Goal: Use online tool/utility: Utilize a website feature to perform a specific function

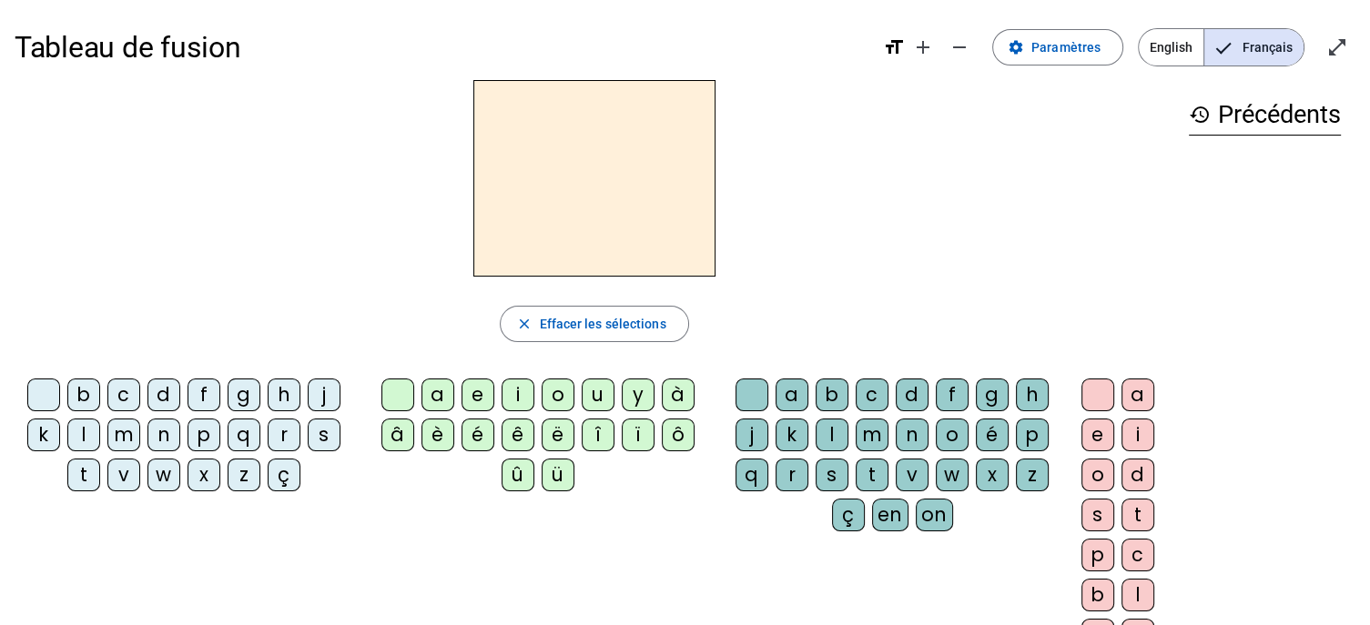
click at [87, 390] on div "b" at bounding box center [83, 395] width 33 height 33
click at [828, 436] on div "l" at bounding box center [831, 435] width 33 height 33
click at [480, 390] on div "e" at bounding box center [477, 395] width 33 height 33
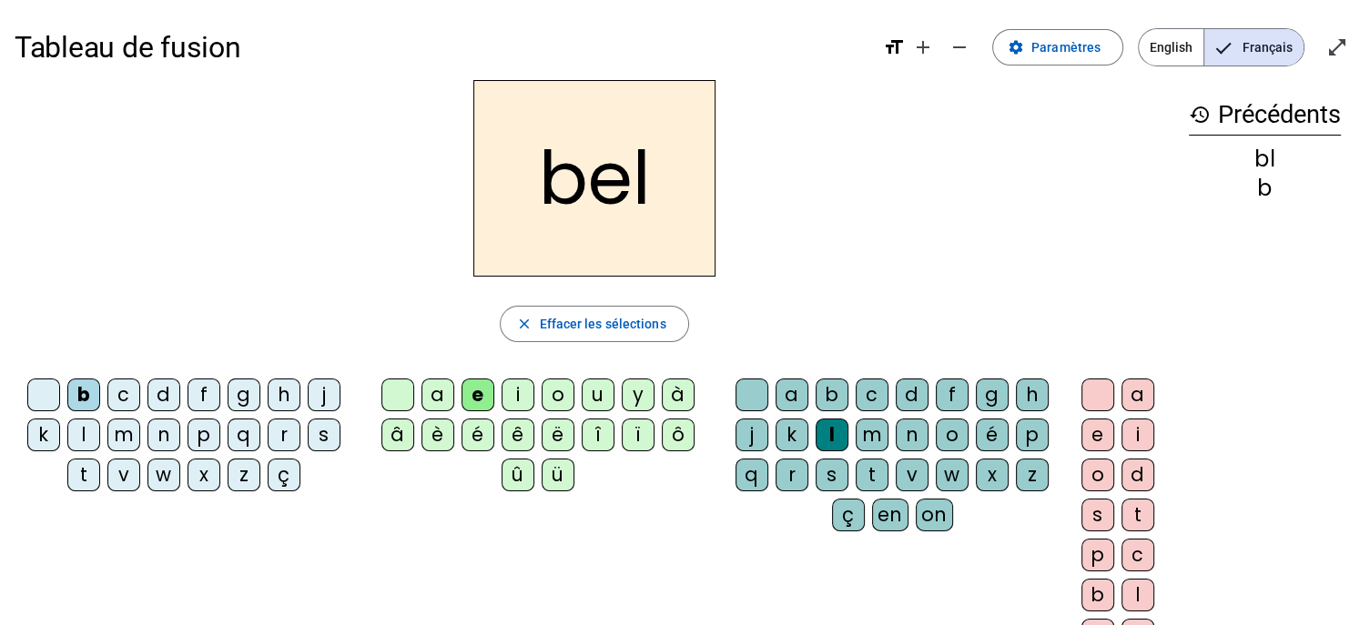
click at [601, 391] on div "u" at bounding box center [598, 395] width 33 height 33
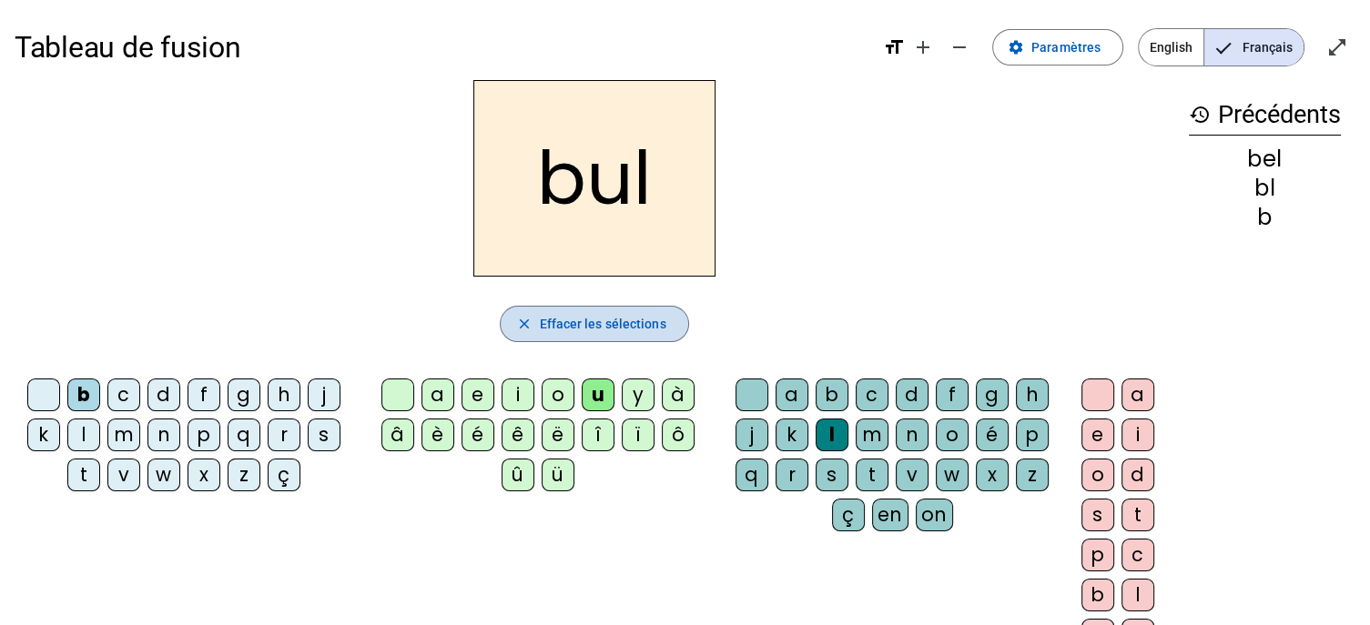
click at [571, 330] on span "Effacer les sélections" at bounding box center [602, 324] width 127 height 22
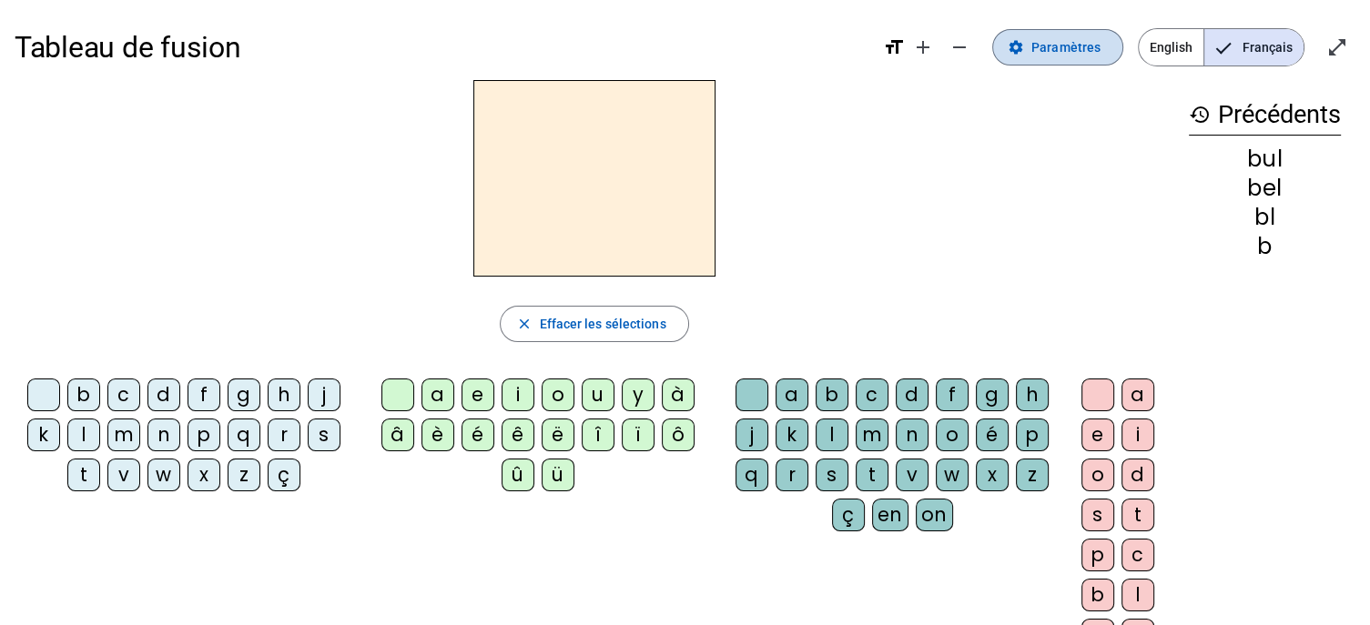
click at [1091, 48] on span "Paramètres" at bounding box center [1065, 47] width 69 height 22
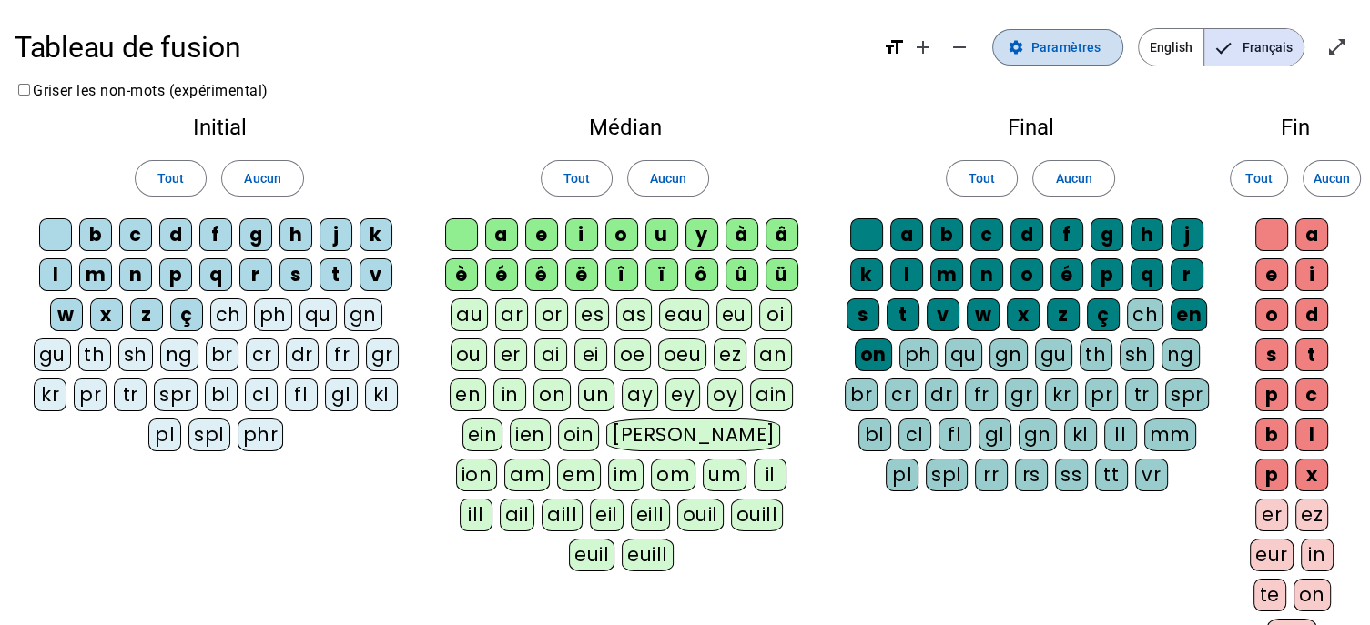
click at [1055, 49] on span "Paramètres" at bounding box center [1065, 47] width 69 height 22
click at [1070, 46] on span "Paramètres" at bounding box center [1065, 47] width 69 height 22
click at [1337, 46] on mat-icon "open_in_full" at bounding box center [1337, 47] width 22 height 22
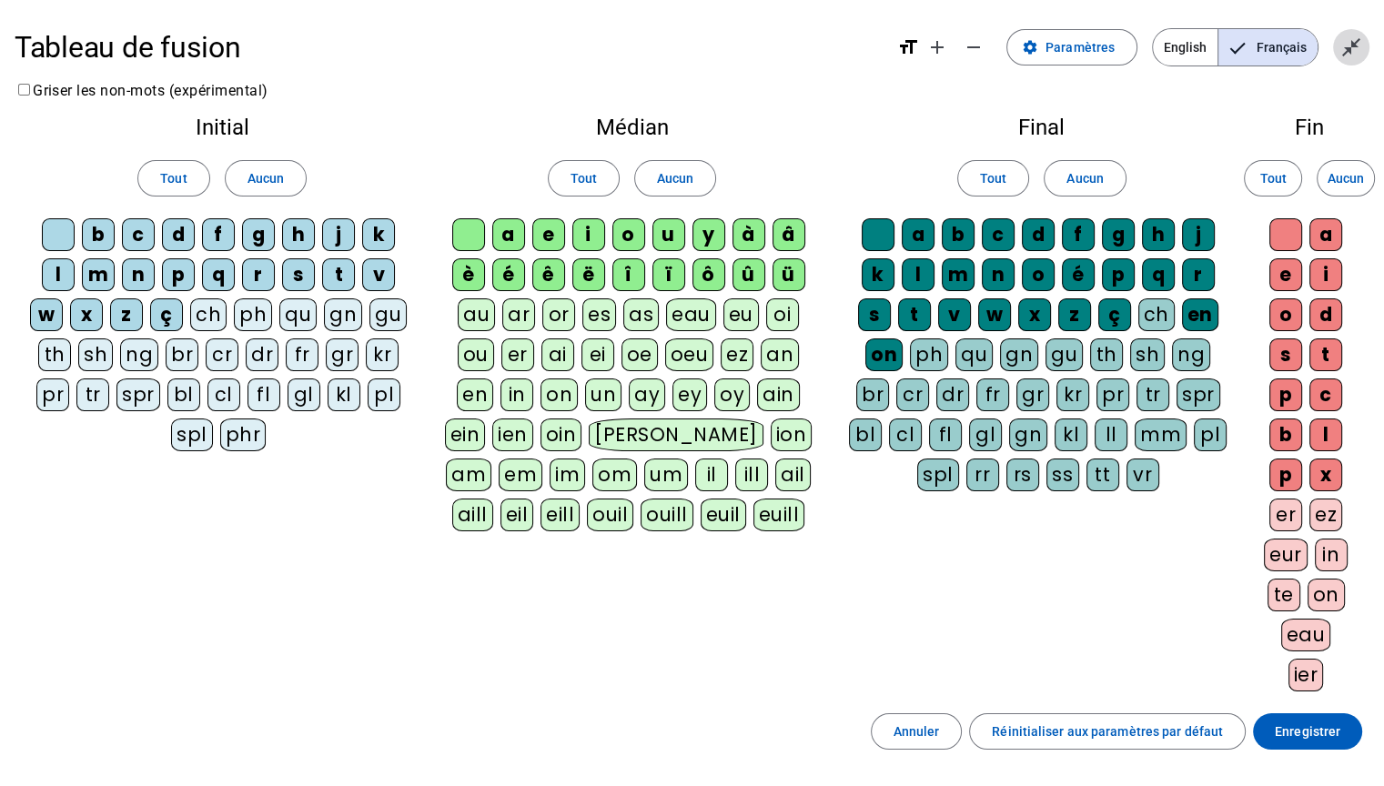
click at [1350, 44] on mat-icon "close_fullscreen" at bounding box center [1352, 47] width 22 height 22
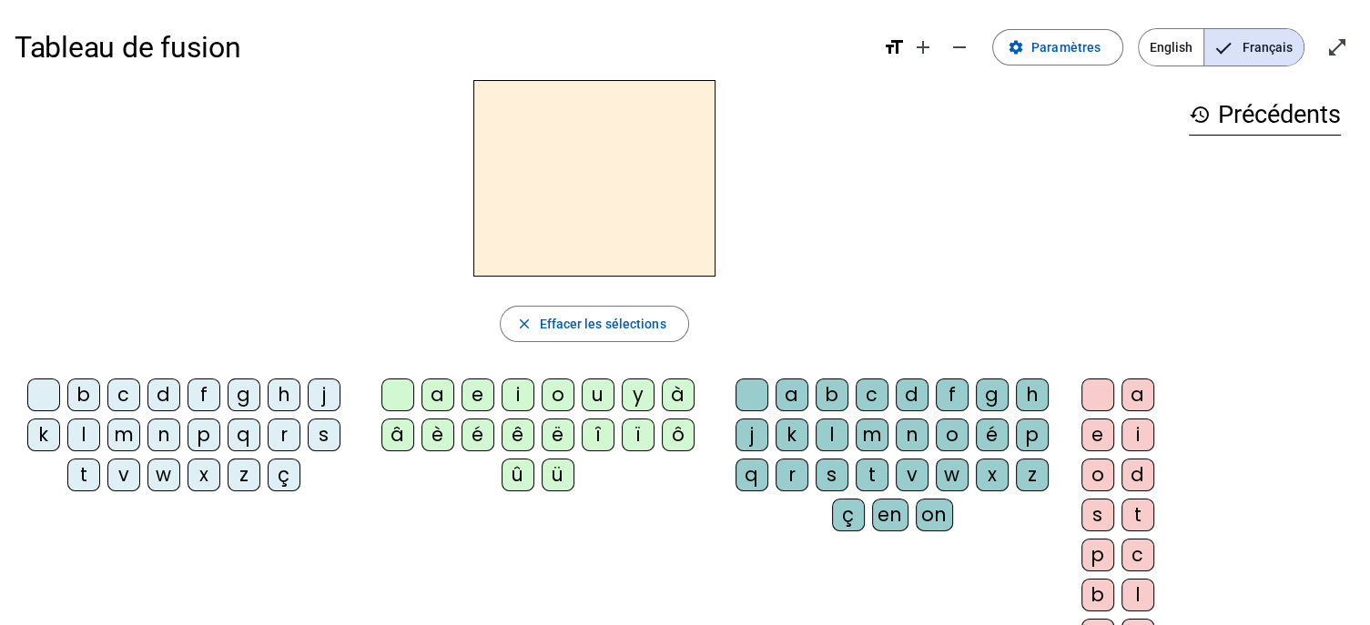
click at [292, 391] on div "h" at bounding box center [284, 395] width 33 height 33
click at [1070, 48] on span "Paramètres" at bounding box center [1065, 47] width 69 height 22
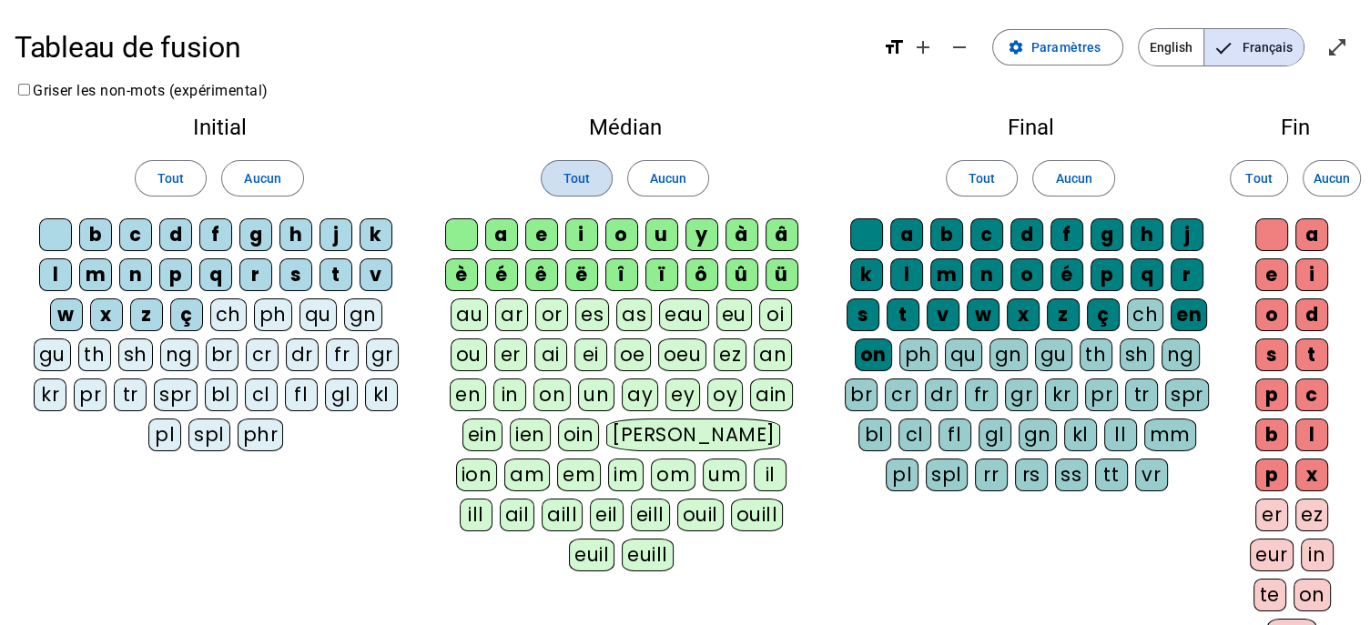
click at [575, 174] on span "Tout" at bounding box center [576, 178] width 26 height 22
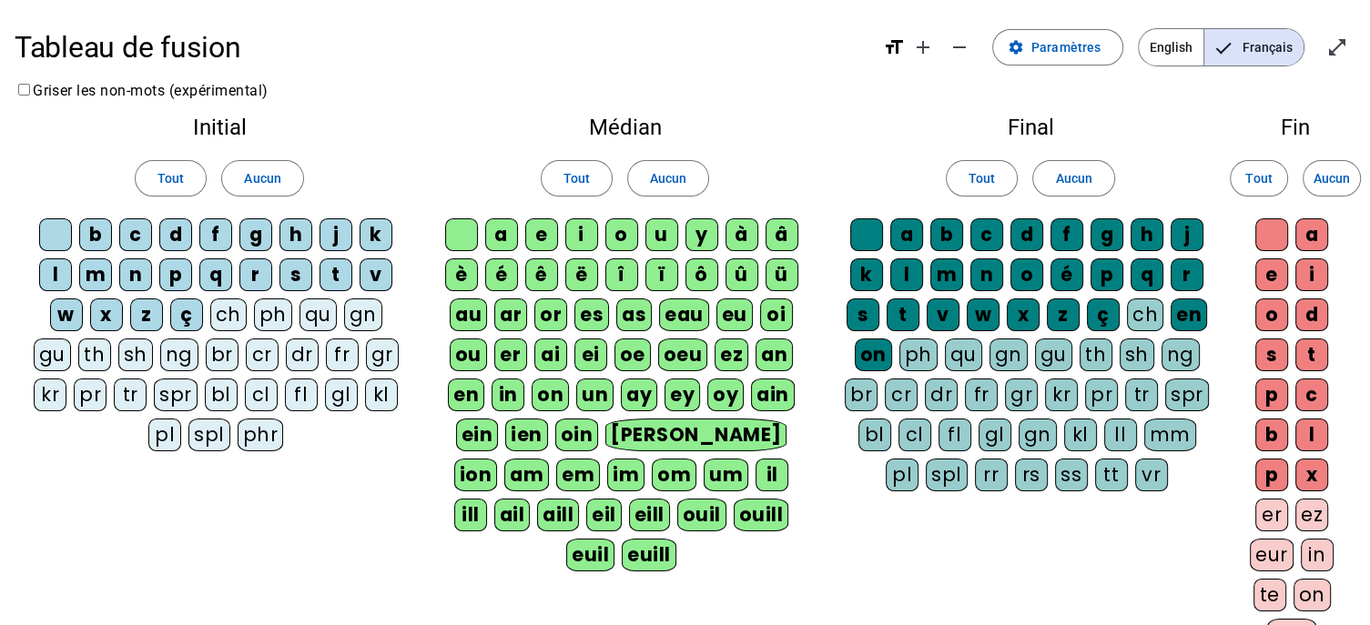
click at [772, 159] on div "Tout Aucun" at bounding box center [625, 178] width 372 height 51
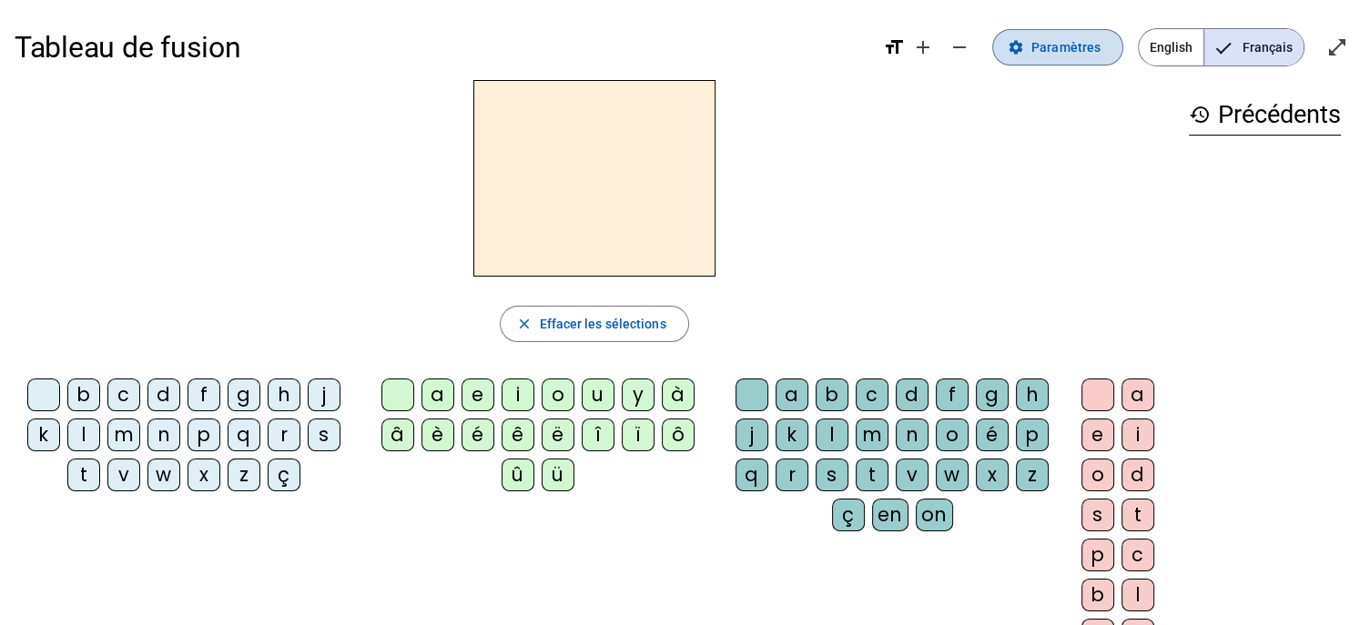
click at [1086, 44] on span "Paramètres" at bounding box center [1065, 47] width 69 height 22
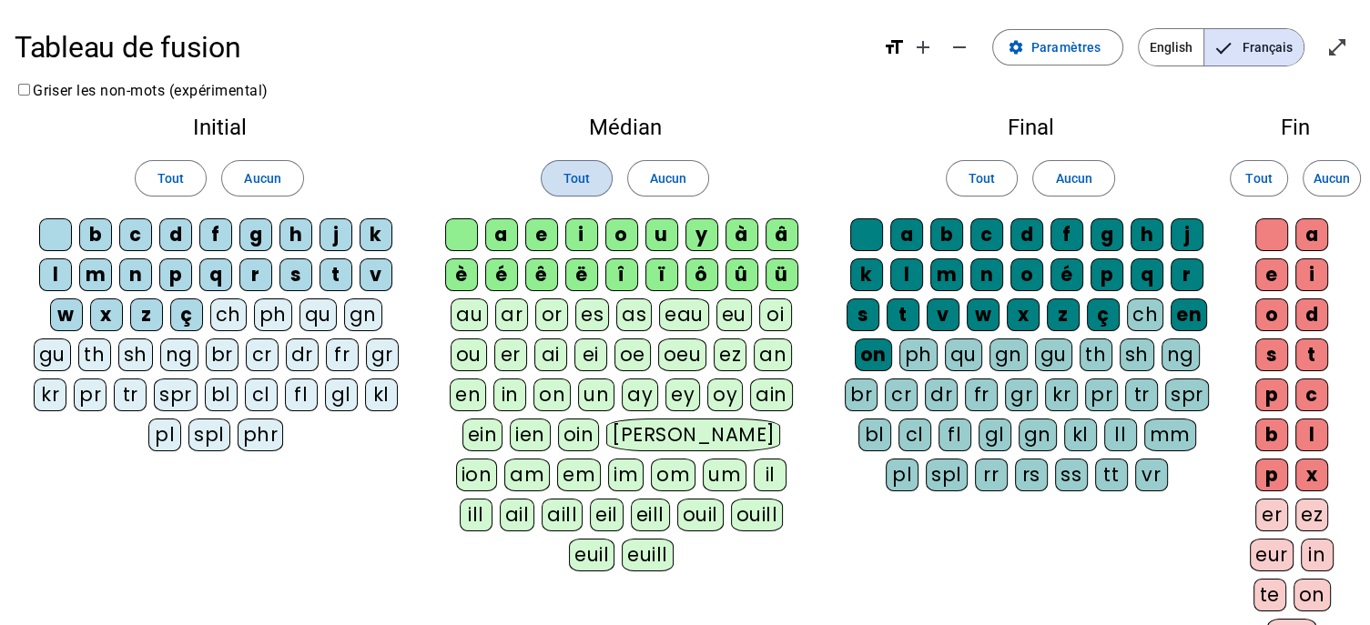
click at [572, 185] on span "Tout" at bounding box center [576, 178] width 26 height 22
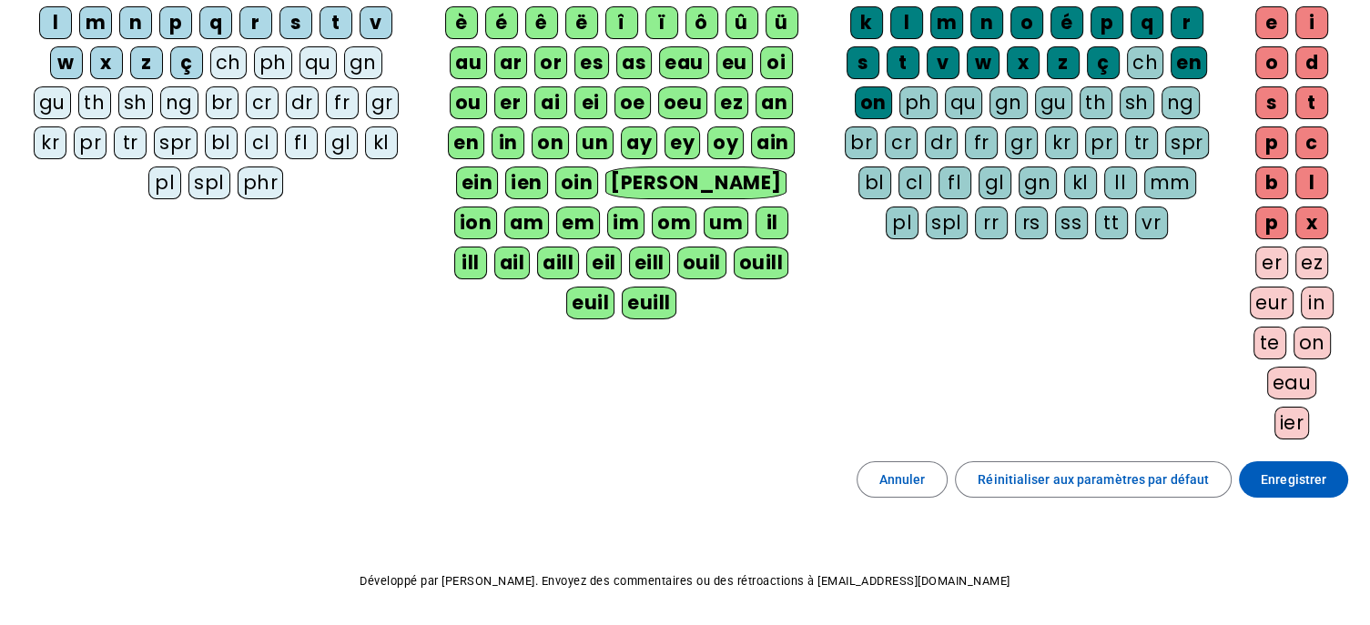
scroll to position [264, 0]
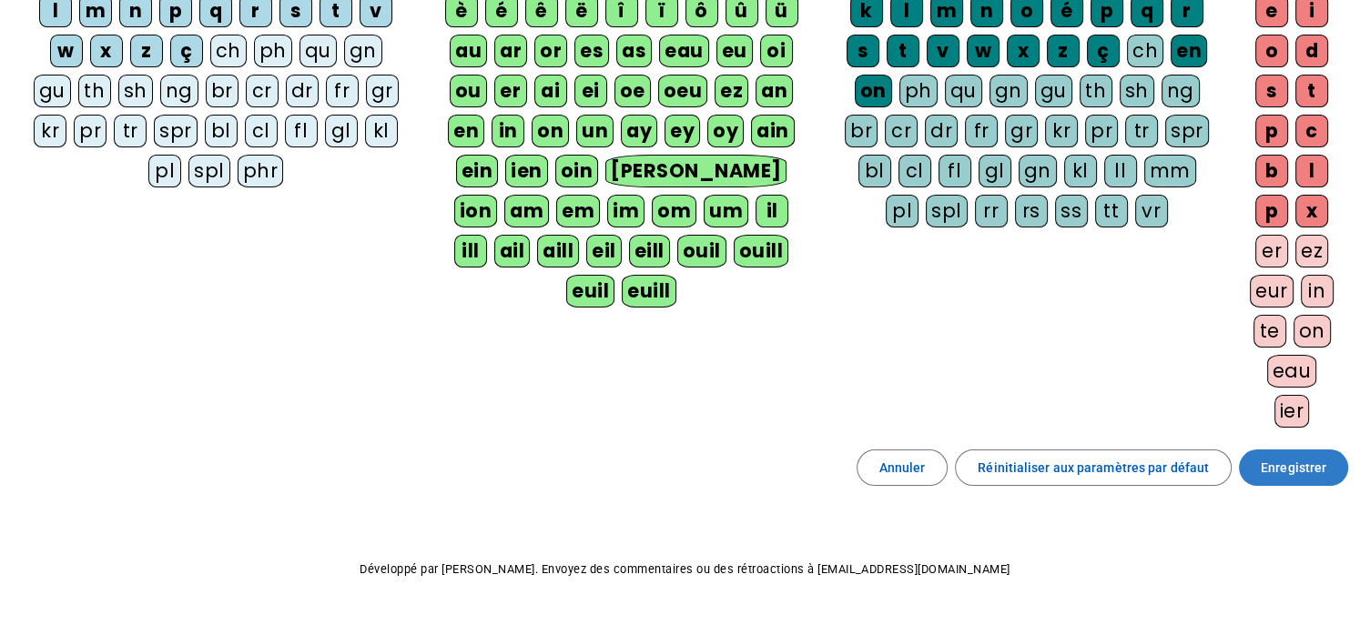
click at [1282, 448] on span at bounding box center [1293, 468] width 109 height 44
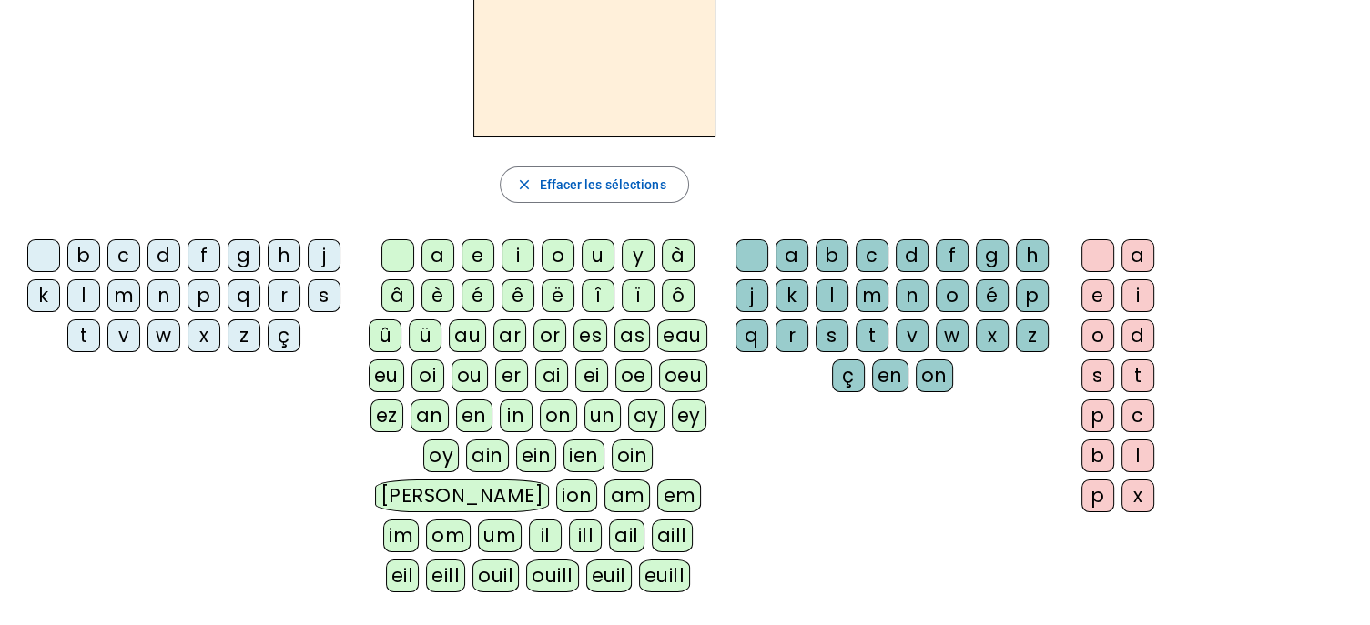
scroll to position [122, 0]
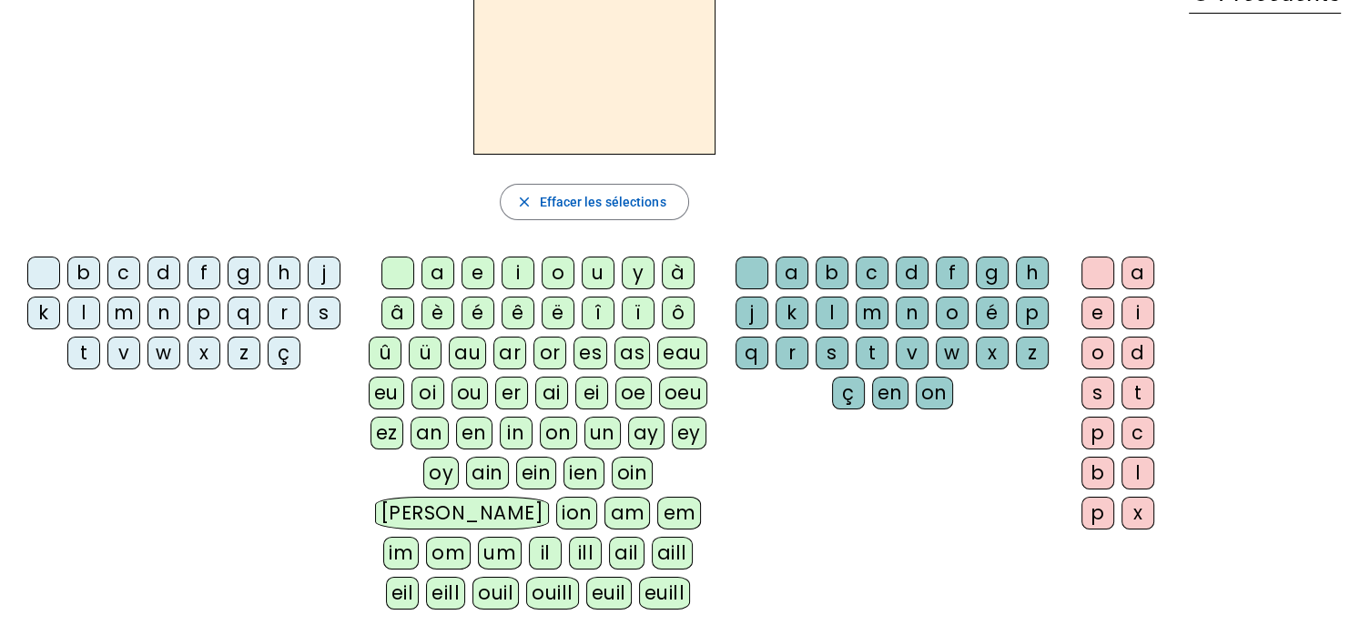
click at [1348, 239] on div "history Précédents" at bounding box center [1264, 276] width 181 height 637
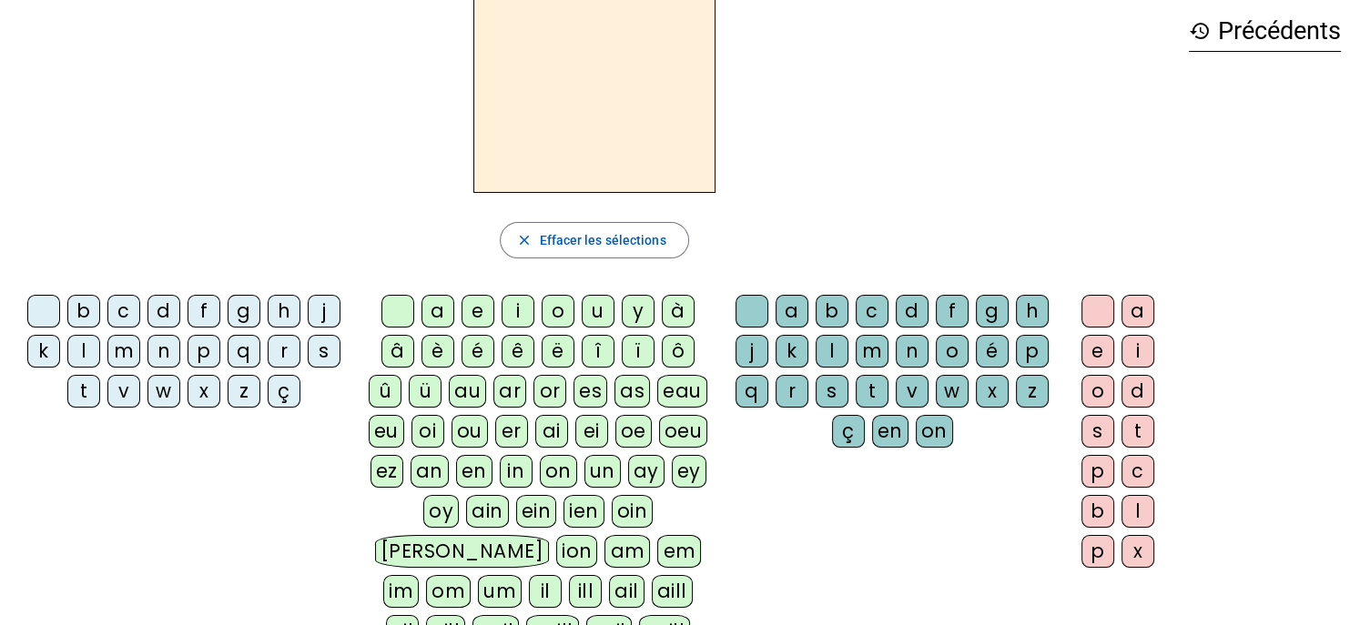
scroll to position [89, 0]
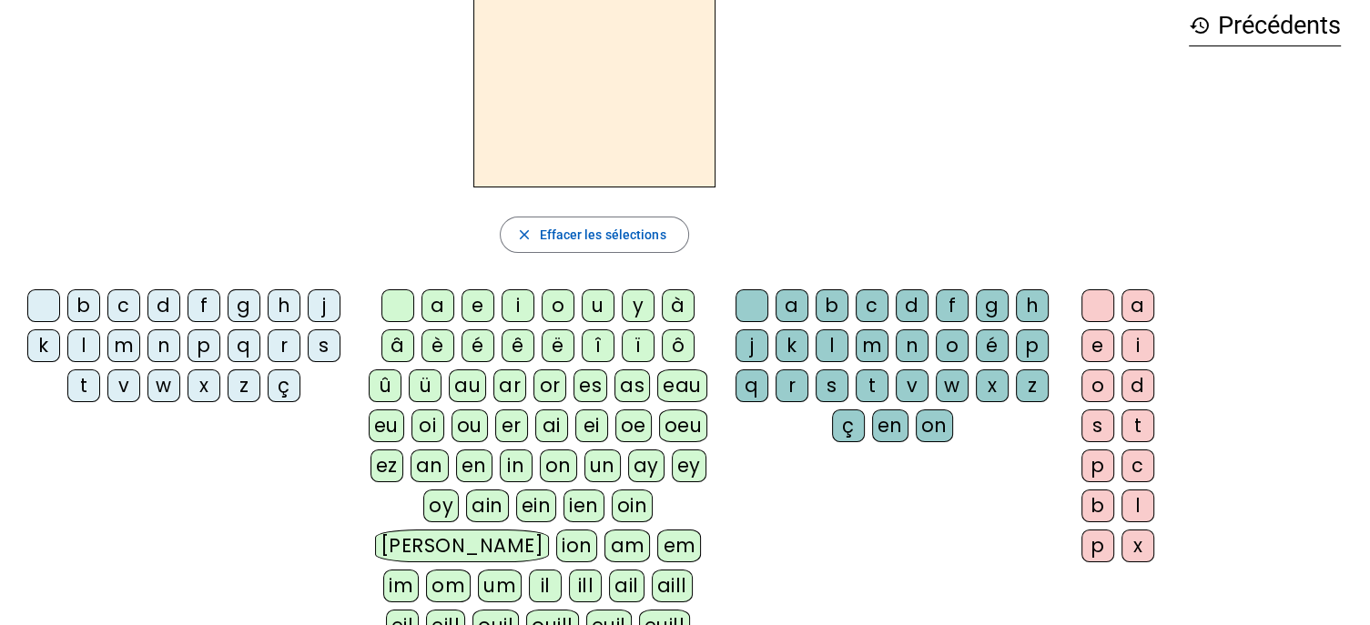
click at [126, 349] on div "m" at bounding box center [123, 345] width 33 height 33
click at [480, 425] on div "ou" at bounding box center [469, 426] width 36 height 33
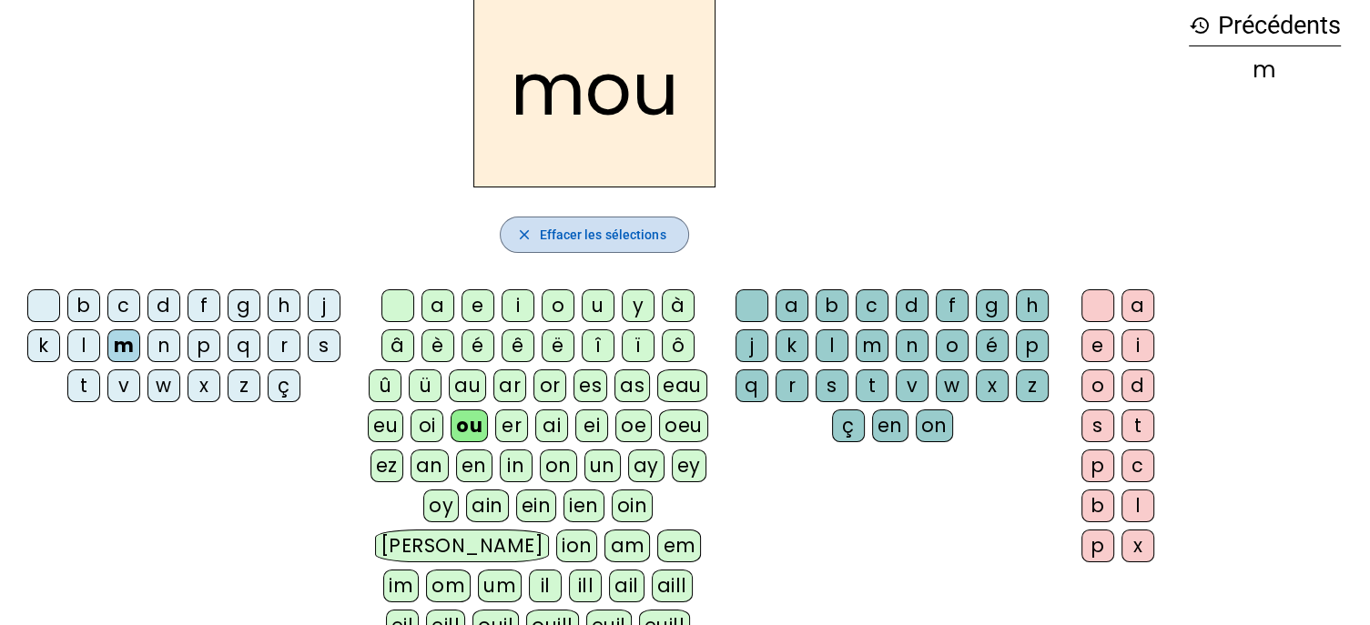
click at [616, 235] on span "Effacer les sélections" at bounding box center [602, 235] width 127 height 22
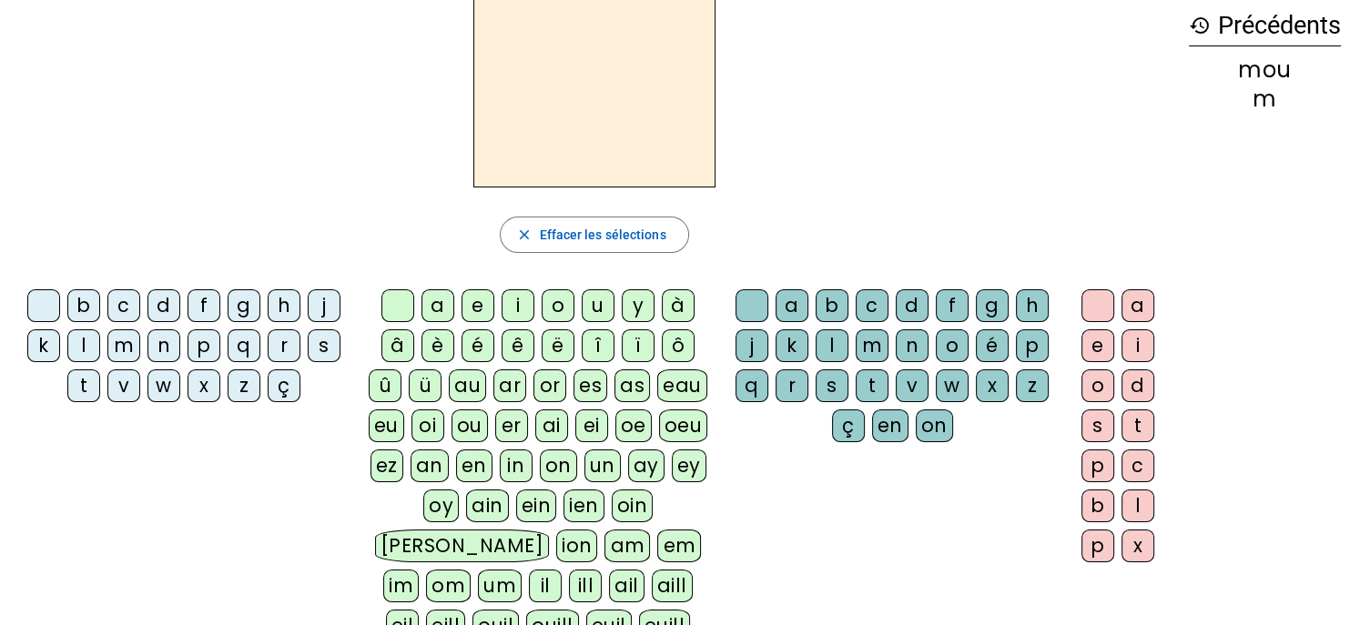
click at [936, 306] on div "f" at bounding box center [952, 305] width 33 height 33
click at [632, 301] on div "y" at bounding box center [638, 305] width 33 height 33
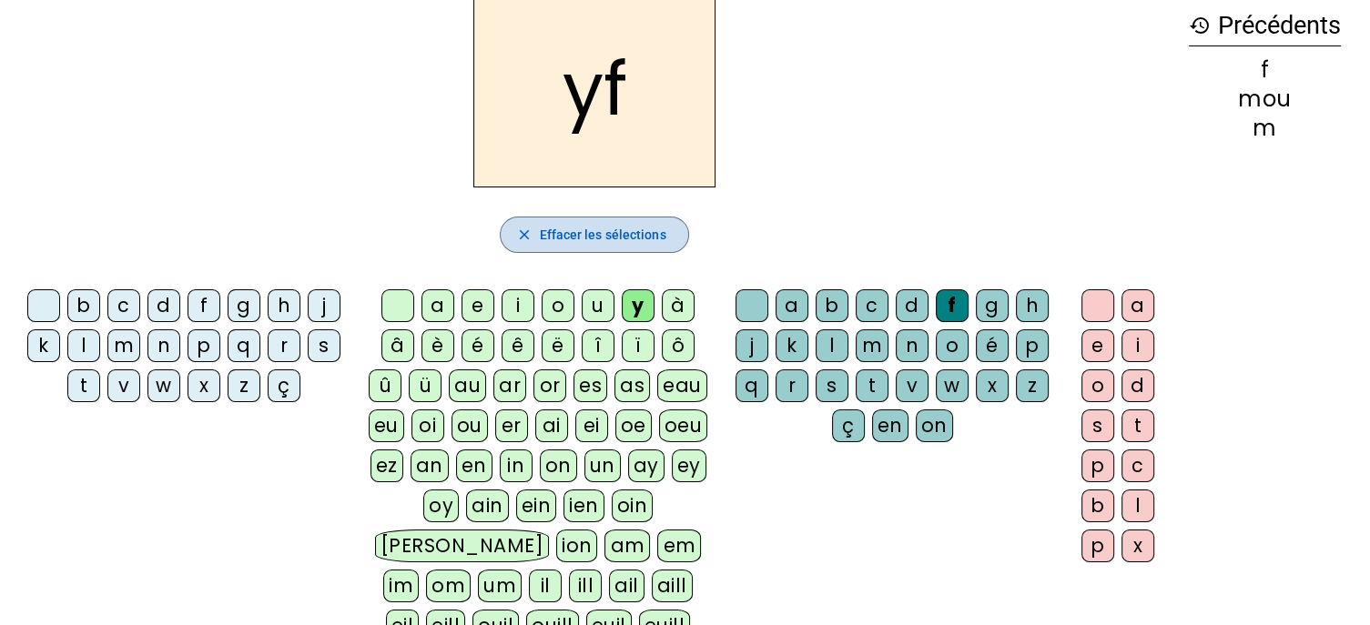
click at [632, 217] on span "button" at bounding box center [594, 235] width 187 height 44
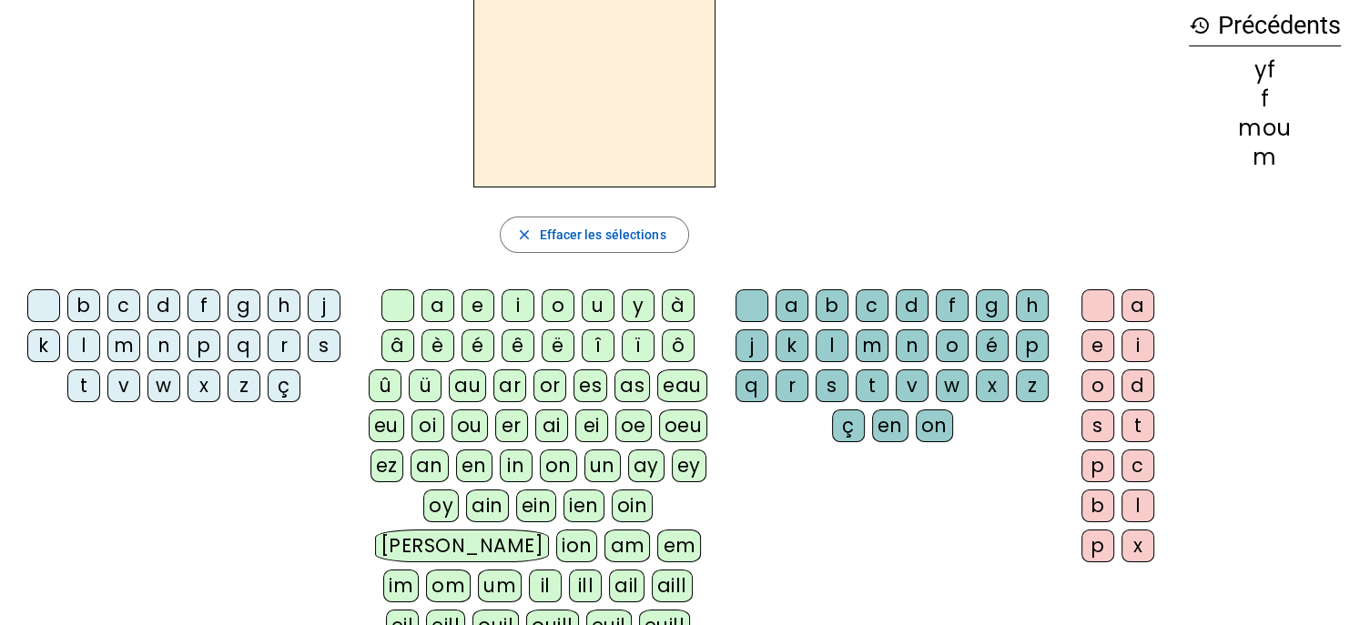
click at [637, 301] on div "y" at bounding box center [638, 305] width 33 height 33
click at [393, 424] on div "eu" at bounding box center [386, 426] width 35 height 33
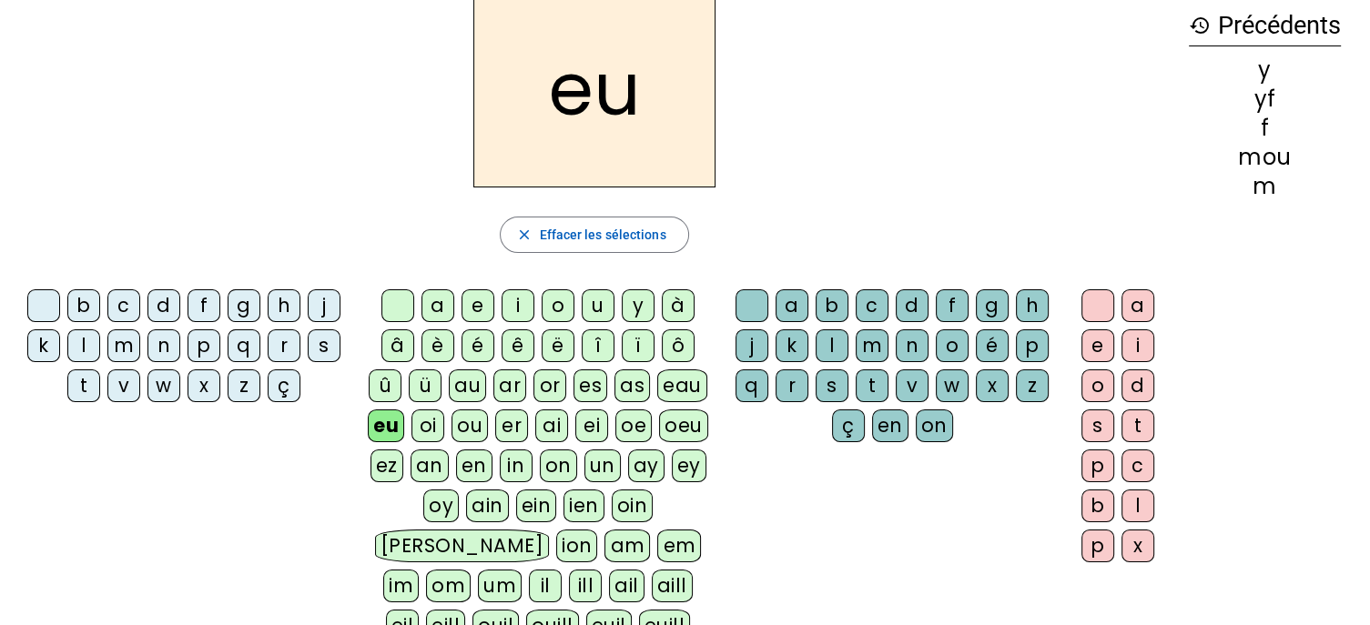
click at [1143, 547] on div "x" at bounding box center [1137, 546] width 33 height 33
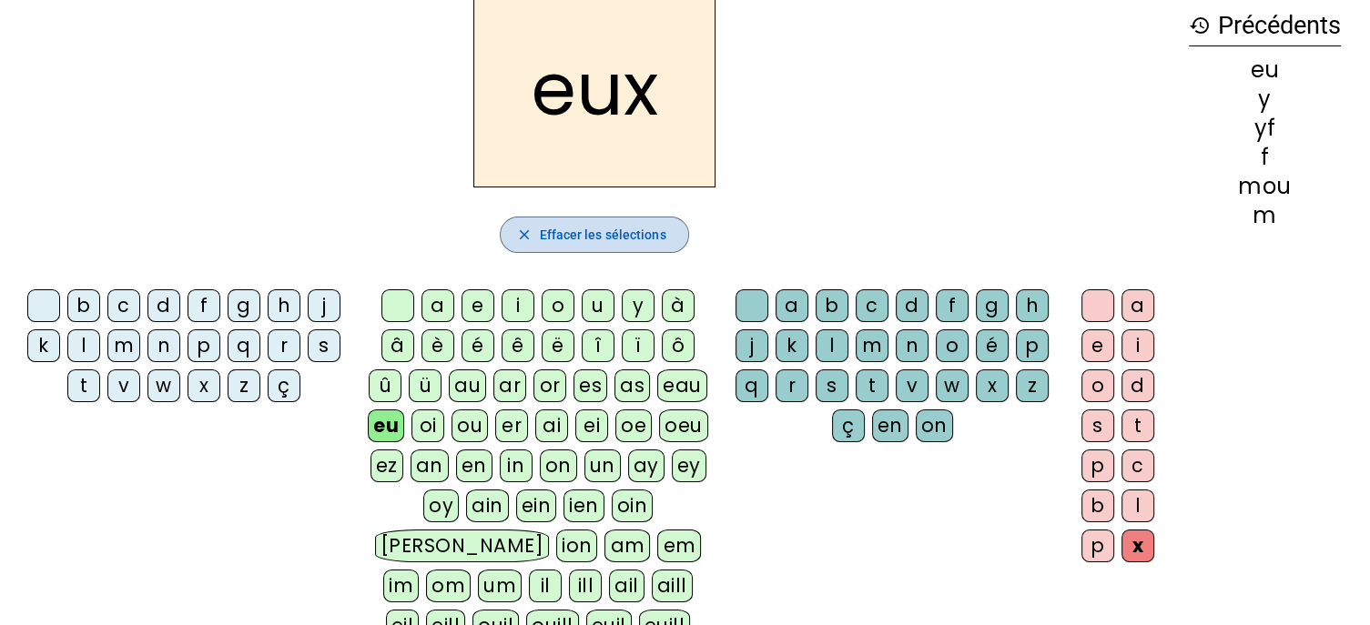
click at [564, 236] on span "Effacer les sélections" at bounding box center [602, 235] width 127 height 22
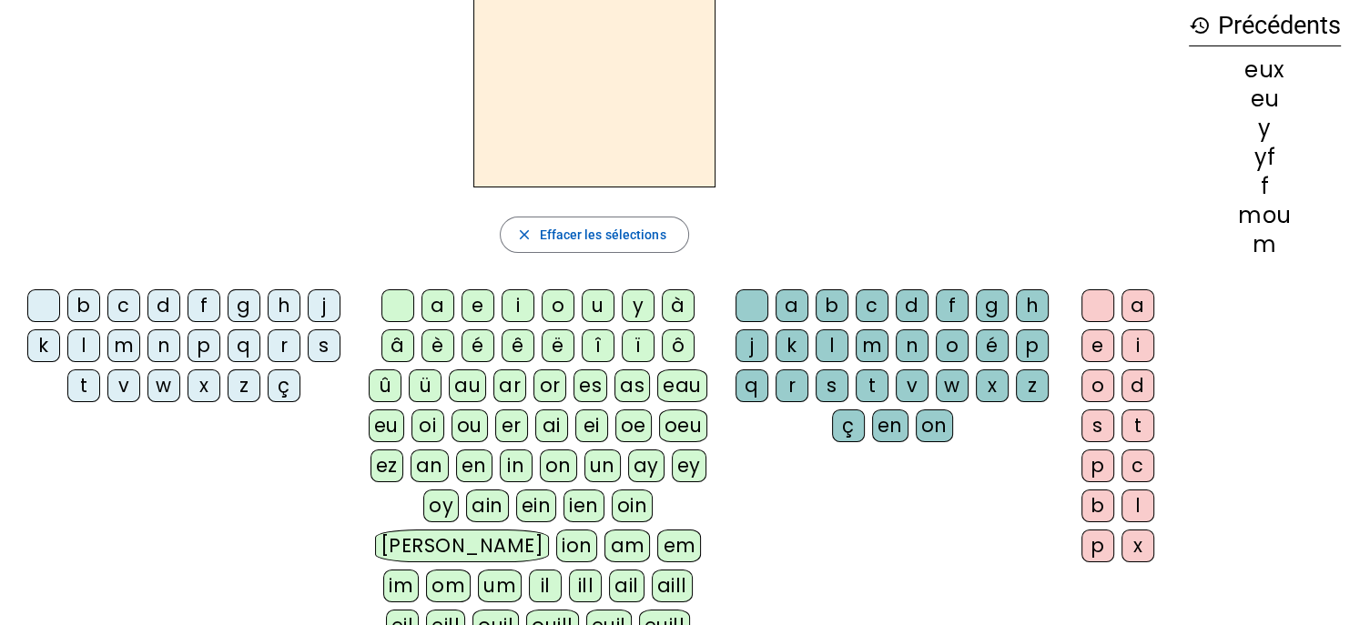
click at [637, 303] on div "y" at bounding box center [638, 305] width 33 height 33
click at [382, 419] on div "eu" at bounding box center [386, 426] width 35 height 33
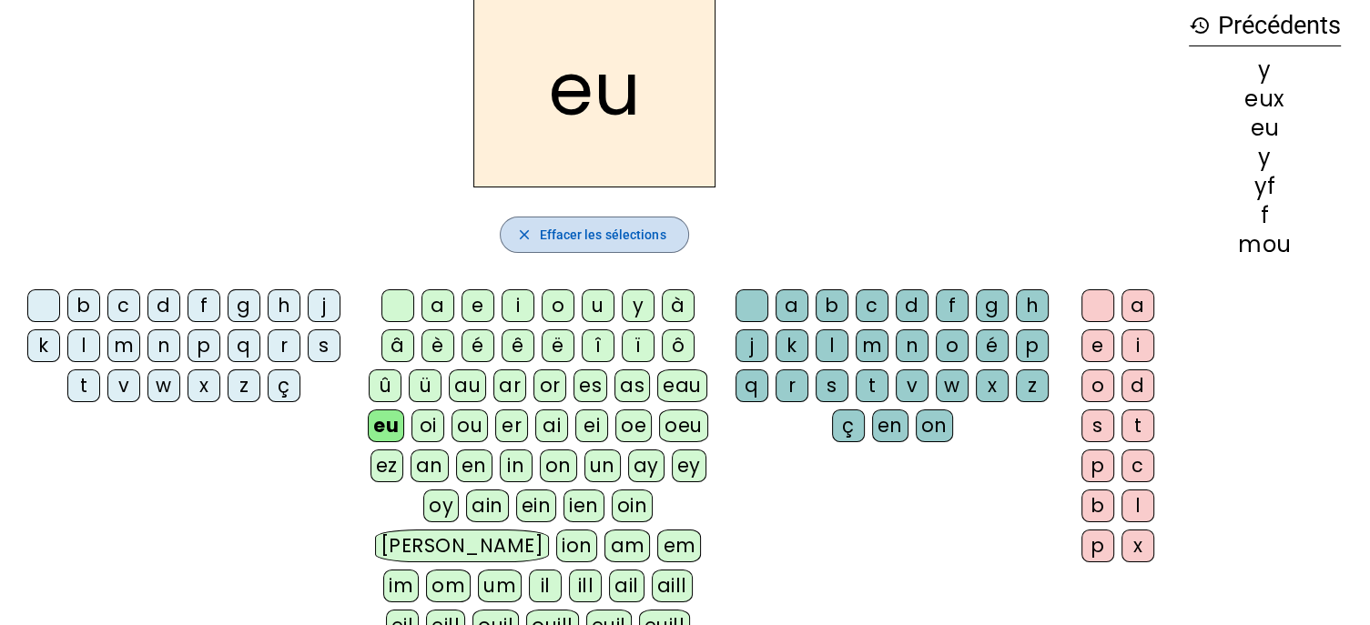
click at [648, 228] on span "Effacer les sélections" at bounding box center [602, 235] width 127 height 22
